Goal: Obtain resource: Download file/media

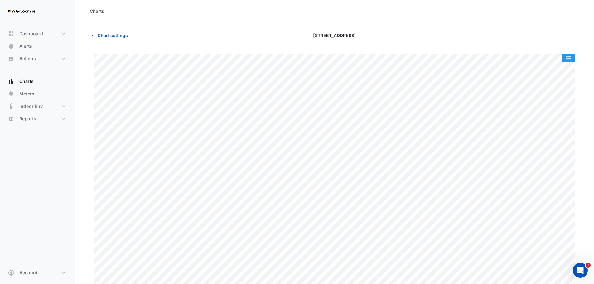
click at [570, 56] on button "button" at bounding box center [568, 58] width 12 height 8
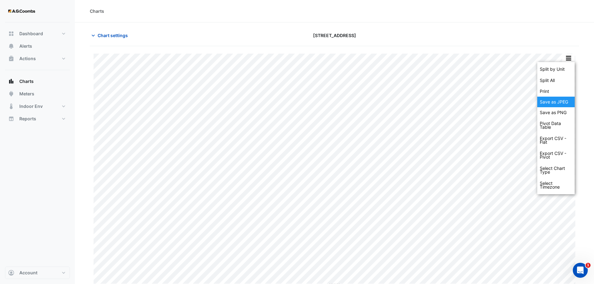
click at [559, 99] on div "Save as JPEG" at bounding box center [555, 102] width 37 height 11
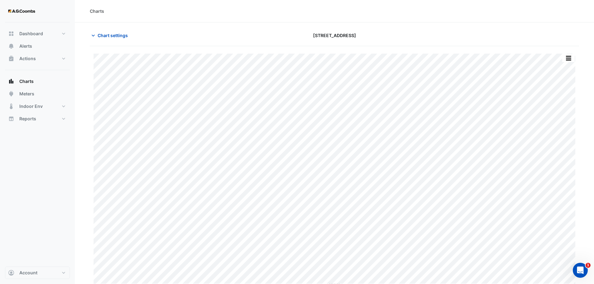
click at [567, 57] on button "button" at bounding box center [568, 58] width 12 height 8
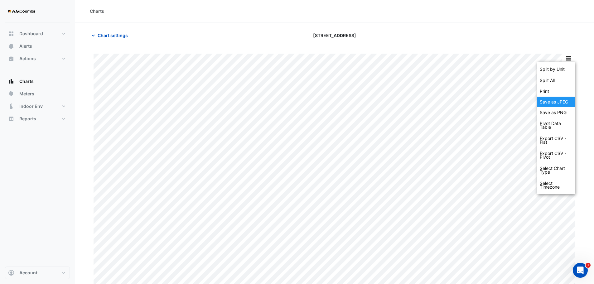
click at [560, 104] on div "Save as JPEG" at bounding box center [555, 102] width 37 height 11
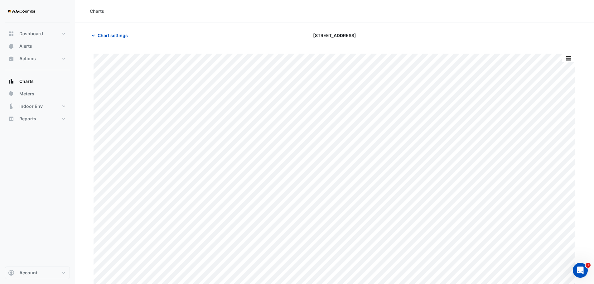
click at [165, 12] on div "Charts" at bounding box center [334, 11] width 489 height 7
click at [570, 56] on button "button" at bounding box center [568, 58] width 12 height 8
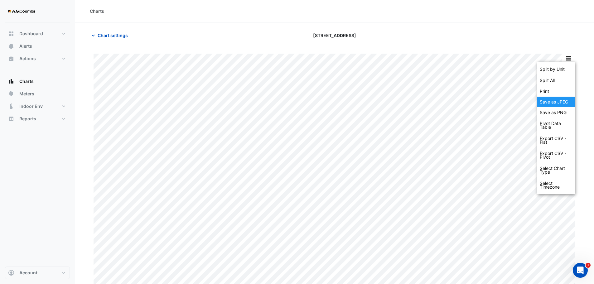
click at [562, 104] on div "Save as JPEG" at bounding box center [555, 102] width 37 height 11
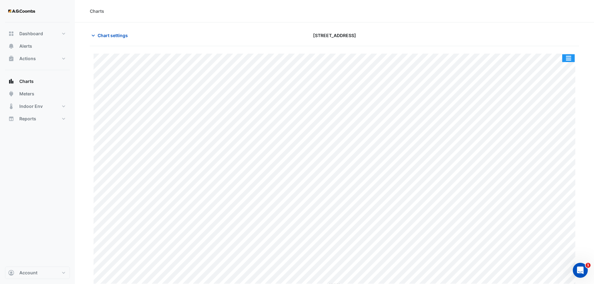
click at [565, 62] on button "button" at bounding box center [568, 58] width 12 height 8
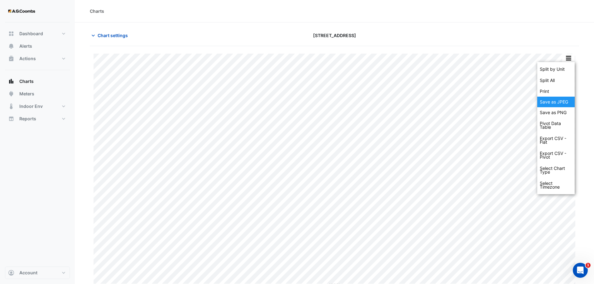
click at [564, 100] on div "Save as JPEG" at bounding box center [555, 102] width 37 height 11
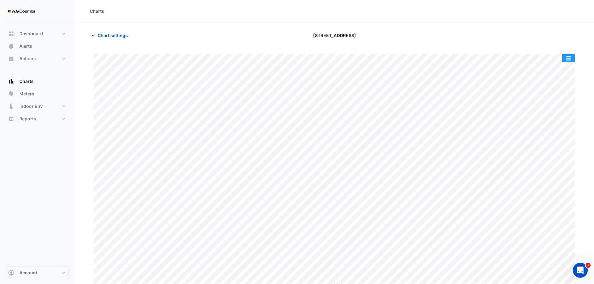
click at [567, 58] on button "button" at bounding box center [568, 58] width 12 height 8
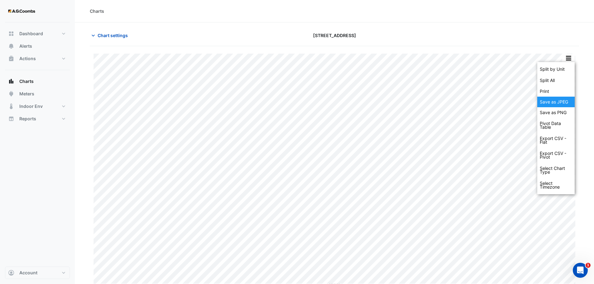
click at [560, 102] on div "Save as JPEG" at bounding box center [555, 102] width 37 height 11
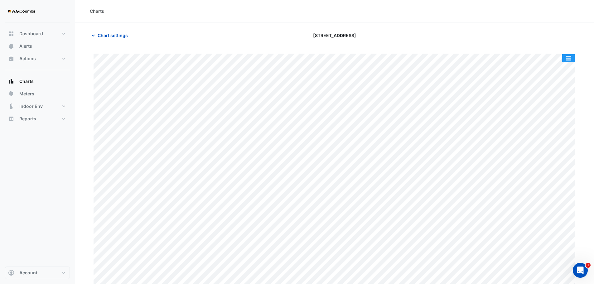
click at [572, 57] on button "button" at bounding box center [568, 58] width 12 height 8
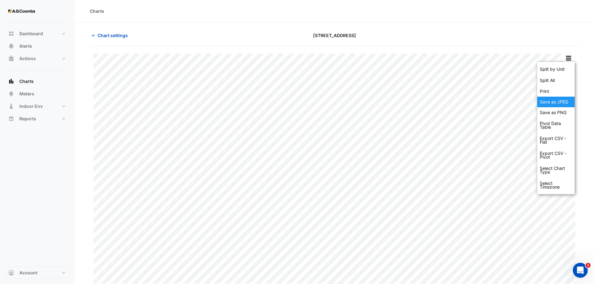
click at [563, 103] on div "Save as JPEG" at bounding box center [555, 102] width 37 height 11
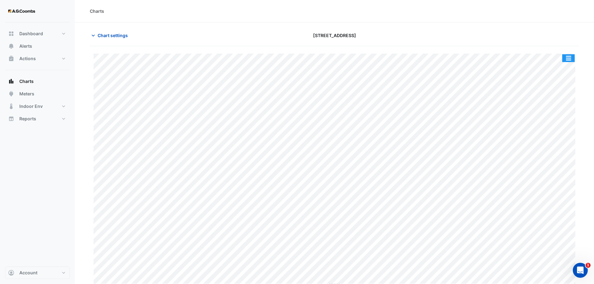
click at [570, 59] on button "button" at bounding box center [568, 58] width 12 height 8
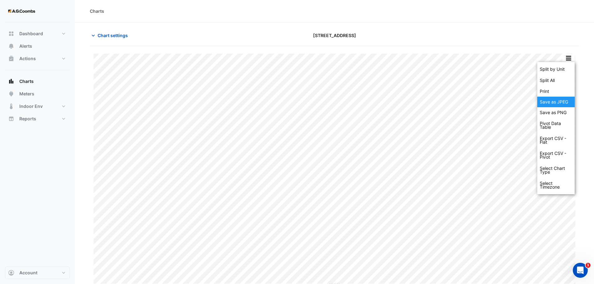
click at [565, 99] on div "Save as JPEG" at bounding box center [555, 102] width 37 height 11
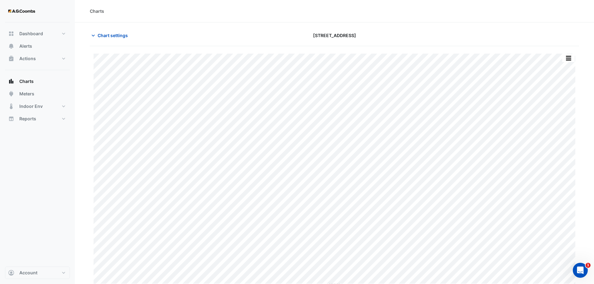
click at [575, 56] on div "Split by Unit Split All Print Save as JPEG Save as PNG Pivot Data Table Export …" at bounding box center [334, 170] width 489 height 233
click at [566, 62] on button "button" at bounding box center [568, 58] width 12 height 8
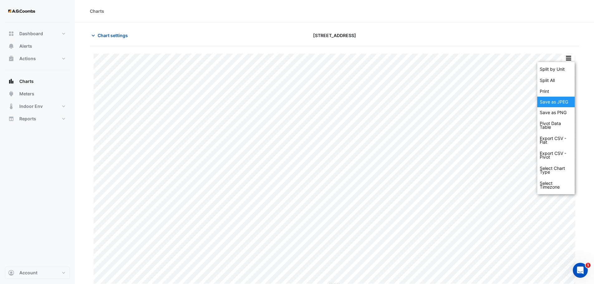
click at [568, 102] on div "Save as JPEG" at bounding box center [555, 102] width 37 height 11
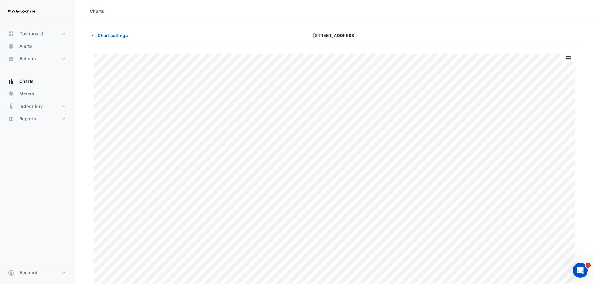
click at [182, 37] on div "Chart settings" at bounding box center [169, 35] width 166 height 11
click at [568, 59] on button "button" at bounding box center [568, 58] width 12 height 8
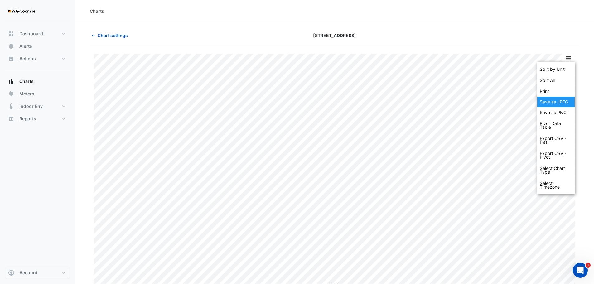
click at [566, 103] on div "Save as JPEG" at bounding box center [555, 102] width 37 height 11
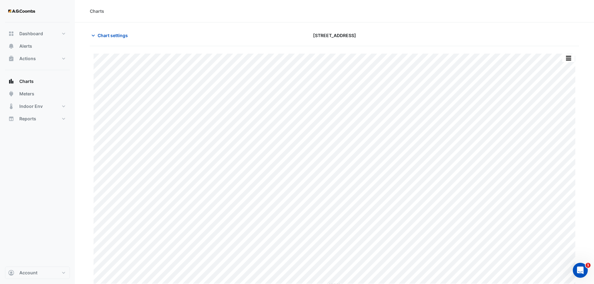
type input "**********"
click at [120, 35] on span "Chart settings" at bounding box center [113, 35] width 30 height 7
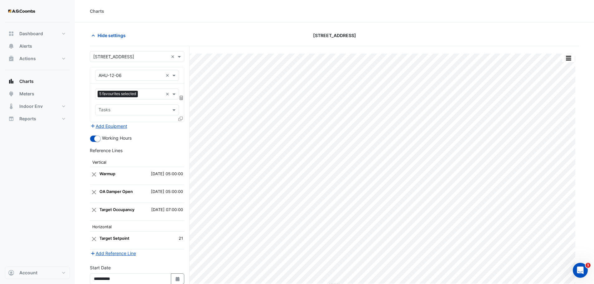
click at [180, 119] on icon at bounding box center [180, 119] width 4 height 4
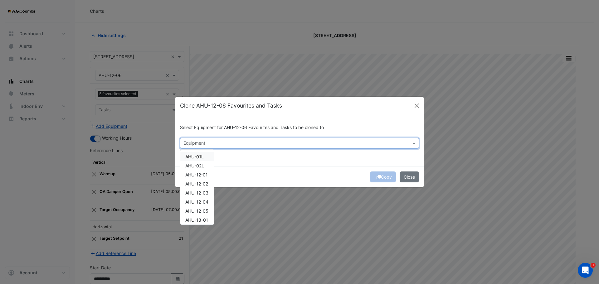
click at [253, 144] on input "text" at bounding box center [295, 144] width 225 height 7
click at [199, 213] on span "AHU-12-05" at bounding box center [196, 210] width 23 height 5
click at [384, 177] on button "Copy" at bounding box center [383, 176] width 26 height 11
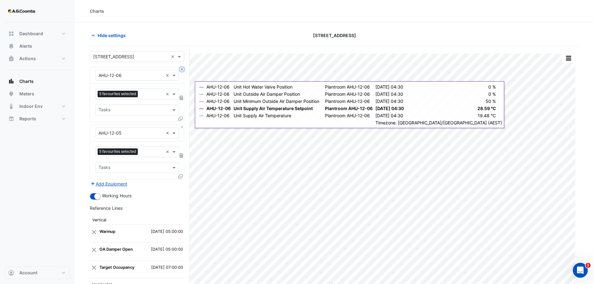
click at [181, 68] on button "Close" at bounding box center [182, 69] width 4 height 4
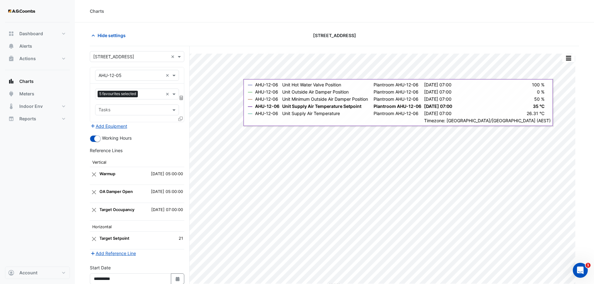
scroll to position [59, 0]
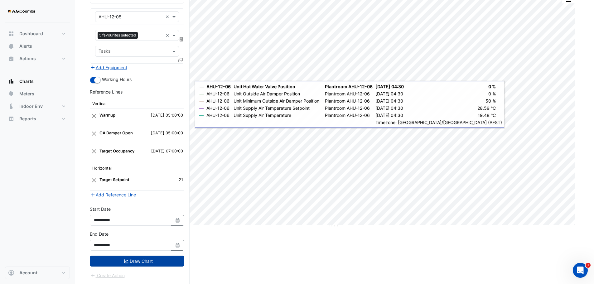
click at [123, 261] on button "Draw Chart" at bounding box center [137, 261] width 94 height 11
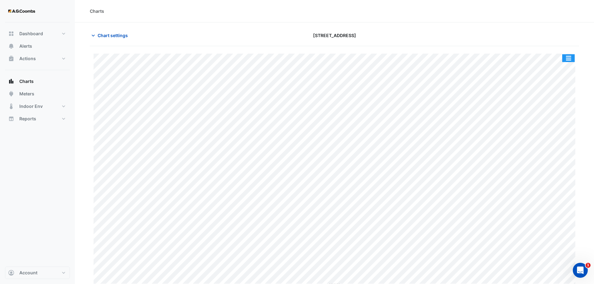
click at [565, 59] on button "button" at bounding box center [568, 58] width 12 height 8
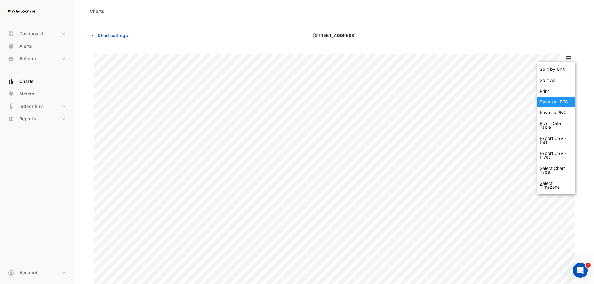
click at [557, 104] on div "Save as JPEG" at bounding box center [555, 102] width 37 height 11
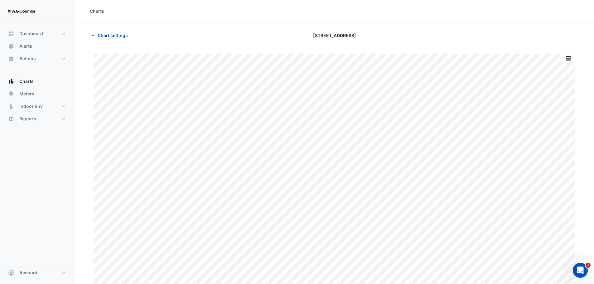
click at [387, 31] on div "[STREET_ADDRESS]" at bounding box center [335, 35] width 166 height 11
click at [567, 61] on button "button" at bounding box center [568, 58] width 12 height 8
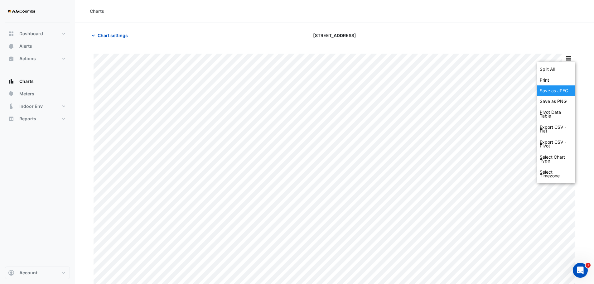
click at [569, 91] on div "Save as JPEG" at bounding box center [555, 90] width 37 height 11
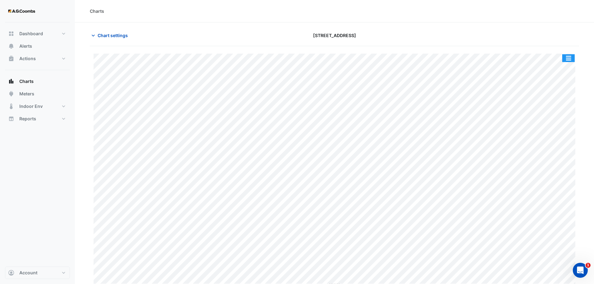
click at [564, 56] on button "button" at bounding box center [568, 58] width 12 height 8
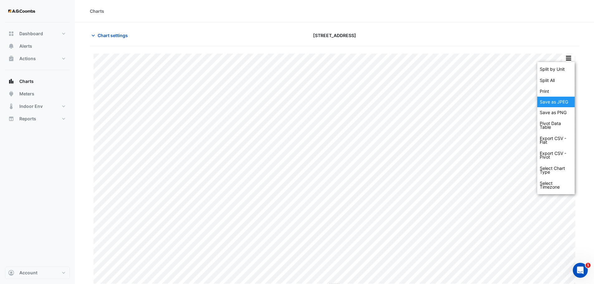
click at [564, 102] on div "Save as JPEG" at bounding box center [555, 102] width 37 height 11
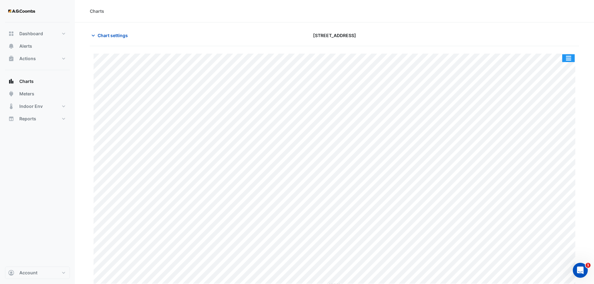
click at [567, 59] on button "button" at bounding box center [568, 58] width 12 height 8
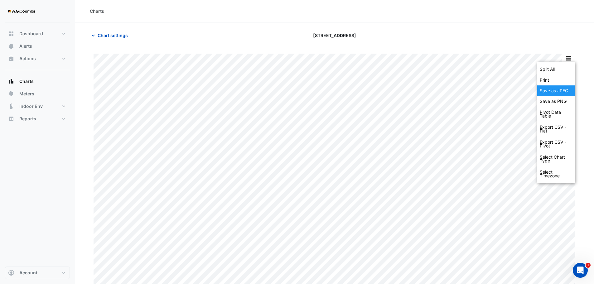
click at [568, 92] on div "Save as JPEG" at bounding box center [555, 90] width 37 height 11
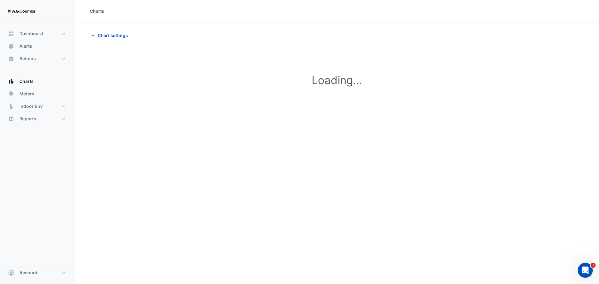
click at [398, 7] on div "Charts" at bounding box center [337, 11] width 524 height 22
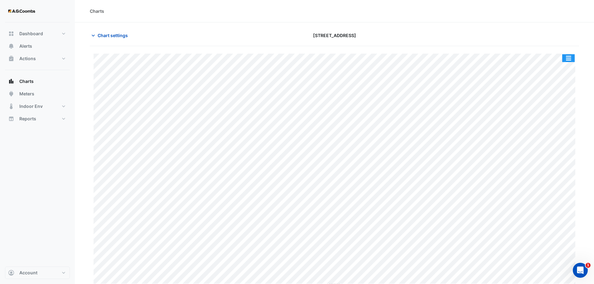
click at [564, 60] on button "button" at bounding box center [568, 58] width 12 height 8
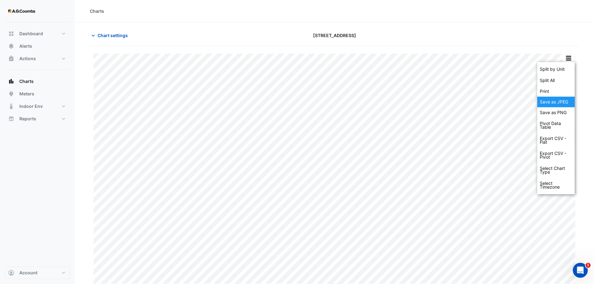
click at [558, 101] on div "Save as JPEG" at bounding box center [555, 102] width 37 height 11
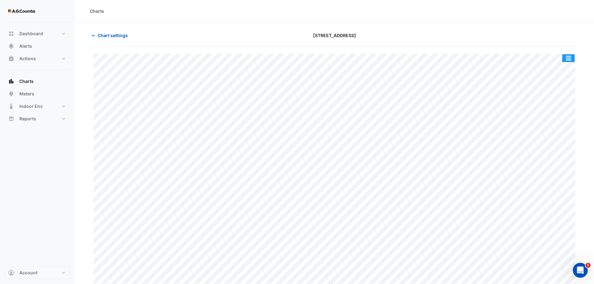
click at [570, 58] on button "button" at bounding box center [568, 58] width 12 height 8
click at [567, 55] on button "button" at bounding box center [568, 58] width 12 height 8
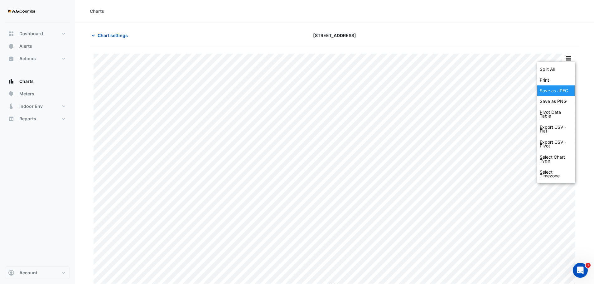
click at [563, 92] on div "Save as JPEG" at bounding box center [555, 90] width 37 height 11
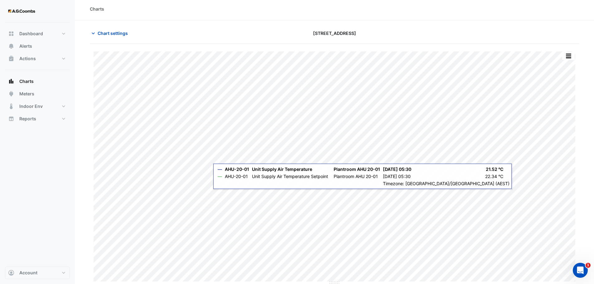
scroll to position [3, 0]
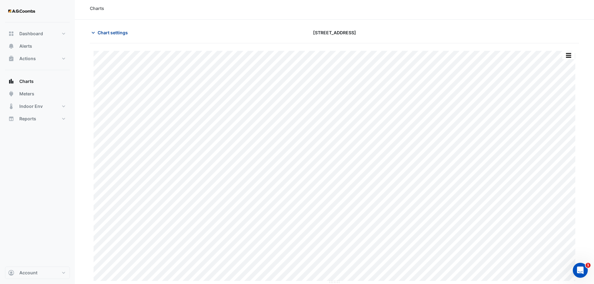
click at [125, 36] on span "Chart settings" at bounding box center [113, 32] width 30 height 7
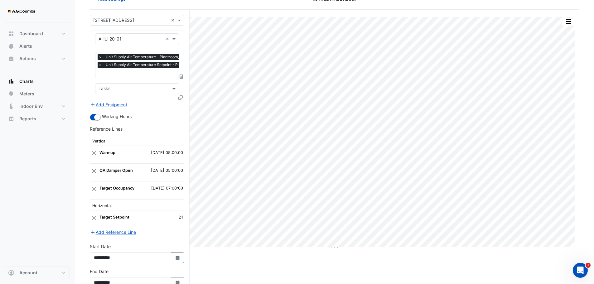
scroll to position [0, 0]
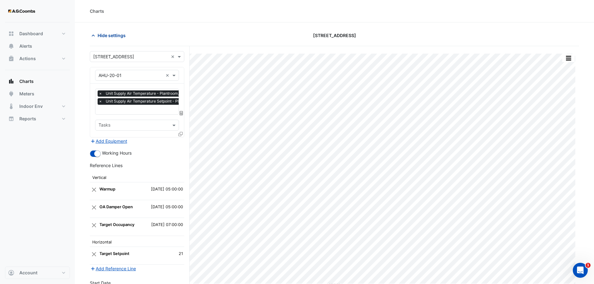
click at [120, 35] on span "Hide settings" at bounding box center [112, 35] width 28 height 7
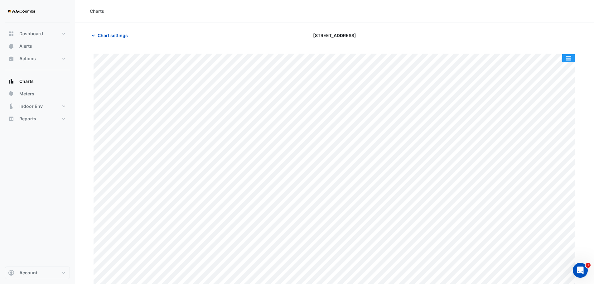
click at [572, 61] on button "button" at bounding box center [568, 58] width 12 height 8
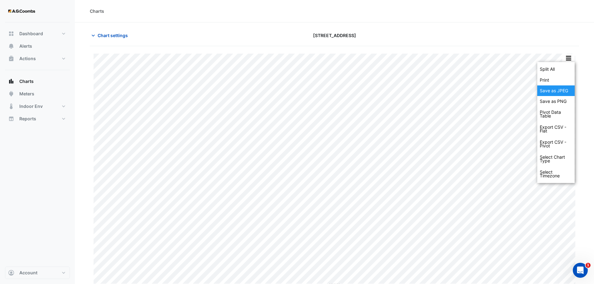
click at [564, 93] on div "Save as JPEG" at bounding box center [555, 90] width 37 height 11
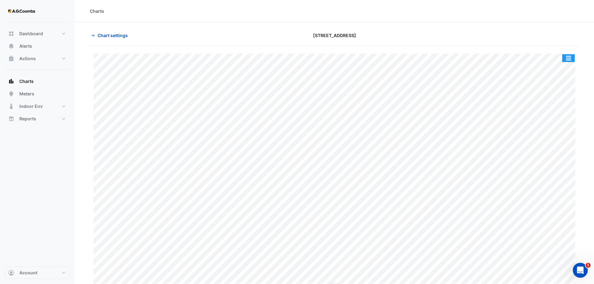
click at [570, 61] on button "button" at bounding box center [568, 58] width 12 height 8
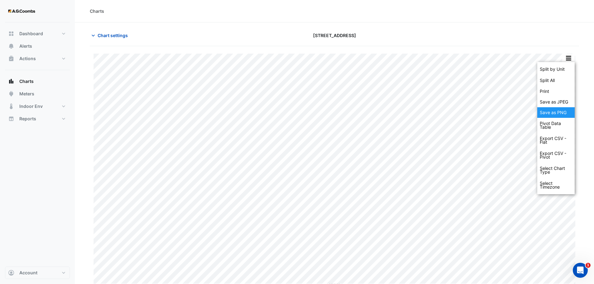
click at [551, 103] on div "Save as JPEG" at bounding box center [555, 102] width 37 height 11
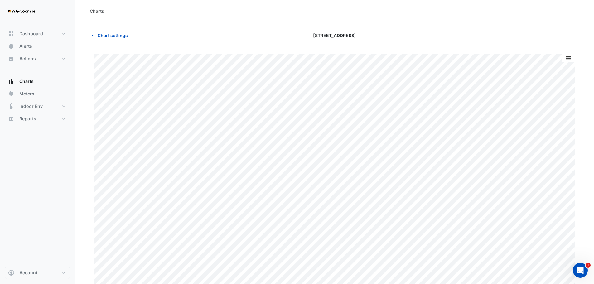
click at [256, 22] on div "Charts" at bounding box center [334, 11] width 519 height 22
click at [568, 59] on button "button" at bounding box center [568, 58] width 12 height 8
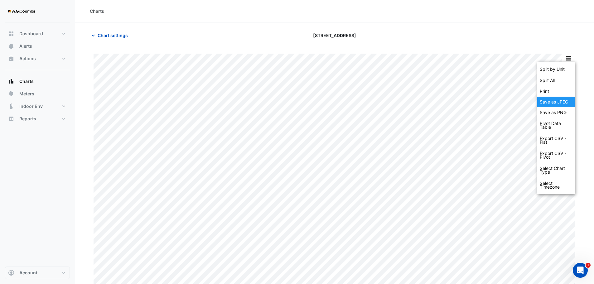
click at [563, 104] on div "Save as JPEG" at bounding box center [555, 102] width 37 height 11
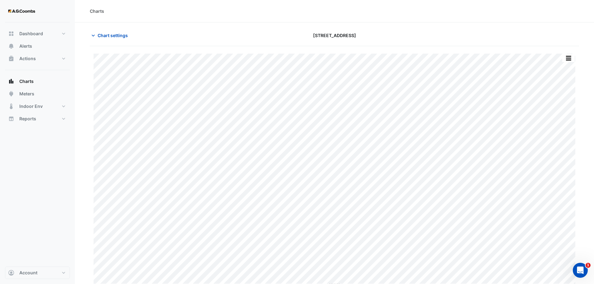
click at [579, 58] on div "Split by Unit Split All Print Save as JPEG Save as PNG Pivot Data Table Export …" at bounding box center [334, 170] width 489 height 233
click at [573, 57] on button "button" at bounding box center [568, 58] width 12 height 8
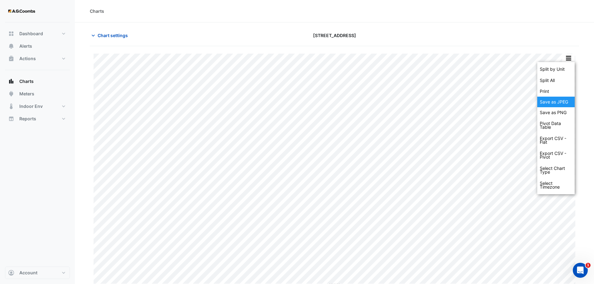
click at [570, 97] on div "Save as JPEG" at bounding box center [555, 102] width 37 height 11
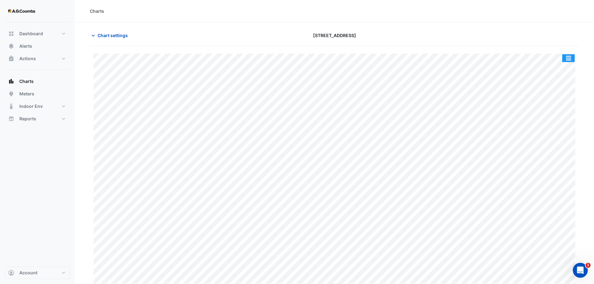
click at [570, 56] on button "button" at bounding box center [568, 58] width 12 height 8
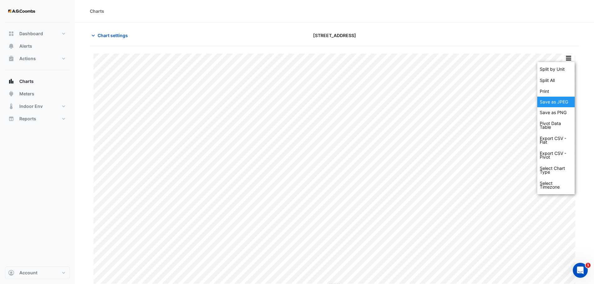
click at [558, 104] on div "Save as JPEG" at bounding box center [555, 102] width 37 height 11
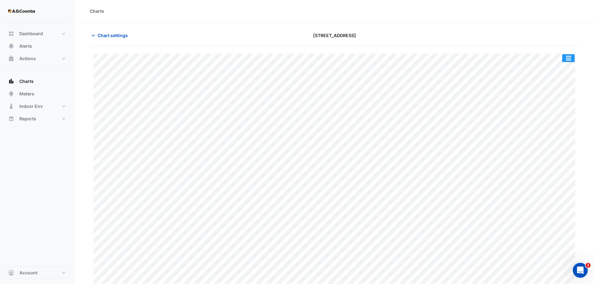
click at [566, 59] on button "button" at bounding box center [568, 58] width 12 height 8
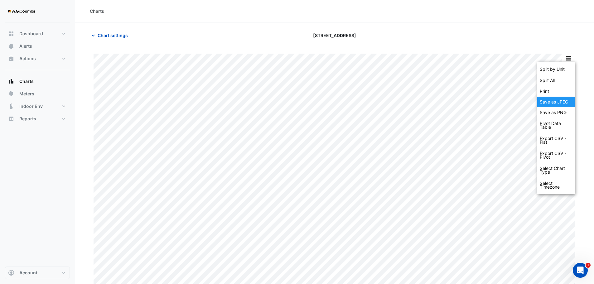
click at [568, 103] on div "Save as JPEG" at bounding box center [555, 102] width 37 height 11
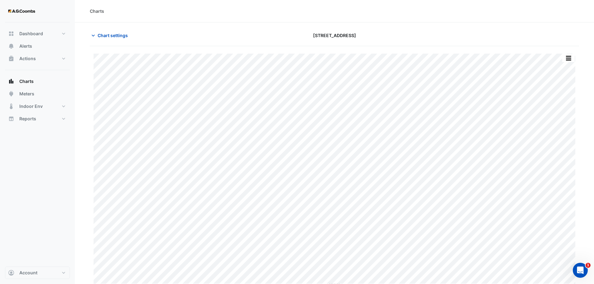
click at [239, 40] on div "Chart settings" at bounding box center [169, 35] width 166 height 11
click at [565, 55] on button "button" at bounding box center [568, 58] width 12 height 8
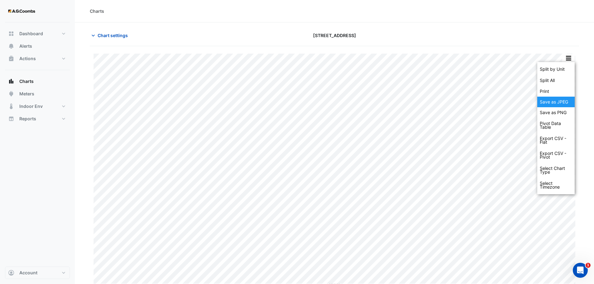
click at [558, 101] on div "Save as JPEG" at bounding box center [555, 102] width 37 height 11
